Goal: Task Accomplishment & Management: Use online tool/utility

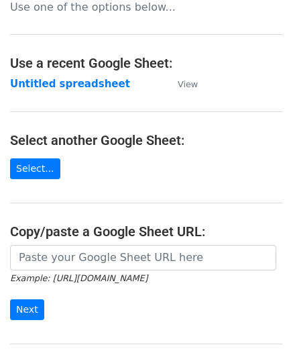
scroll to position [67, 0]
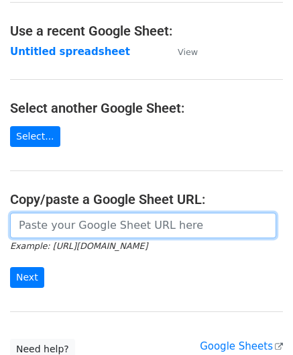
click at [74, 226] on input "url" at bounding box center [143, 226] width 266 height 26
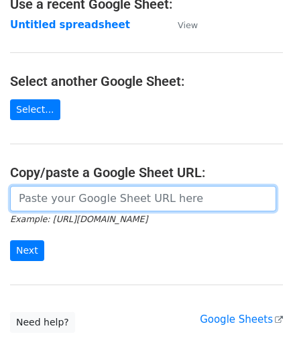
scroll to position [176, 0]
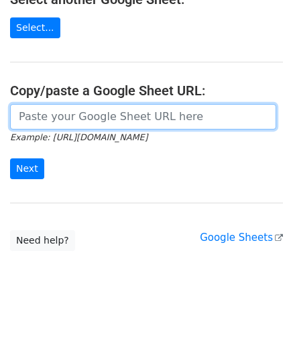
click at [67, 116] on input "url" at bounding box center [143, 117] width 266 height 26
paste input "[URL][DOMAIN_NAME]"
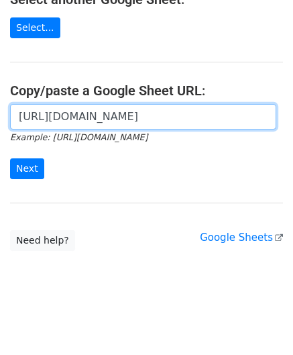
scroll to position [0, 285]
type input "[URL][DOMAIN_NAME]"
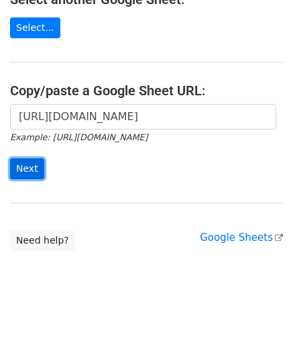
click at [24, 163] on input "Next" at bounding box center [27, 168] width 34 height 21
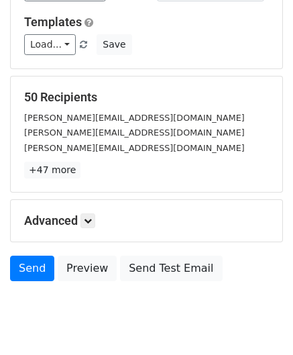
scroll to position [164, 0]
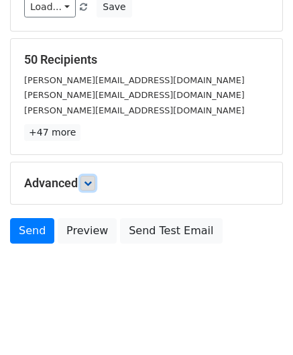
click at [91, 183] on icon at bounding box center [88, 183] width 8 height 8
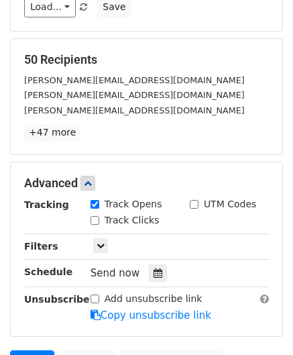
drag, startPoint x: 151, startPoint y: 269, endPoint x: 138, endPoint y: 211, distance: 59.1
click at [154, 269] on icon at bounding box center [158, 272] width 9 height 9
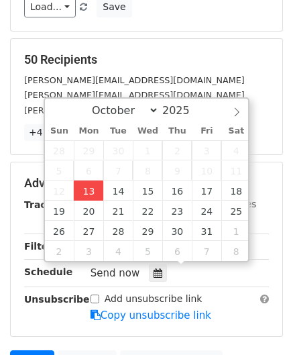
type input "2025-10-13 12:00"
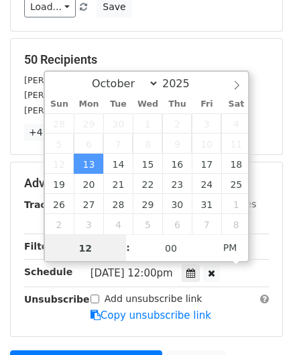
paste input "Hour"
type input "2"
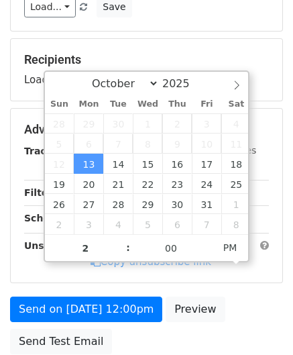
type input "2025-10-13 14:00"
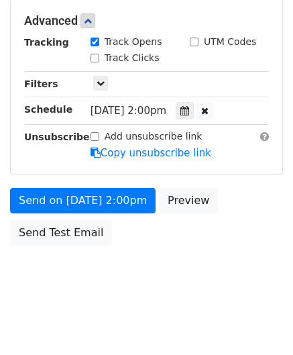
scroll to position [326, 0]
